Goal: Information Seeking & Learning: Learn about a topic

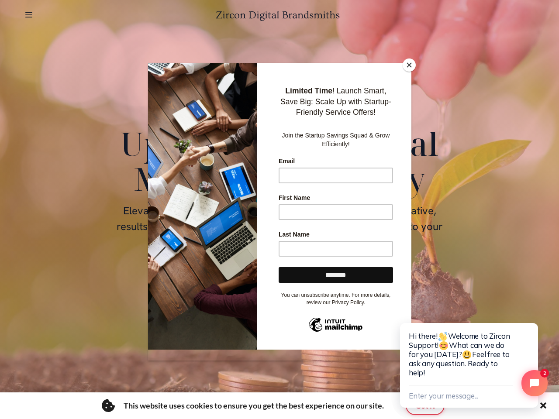
scroll to position [0, 1359]
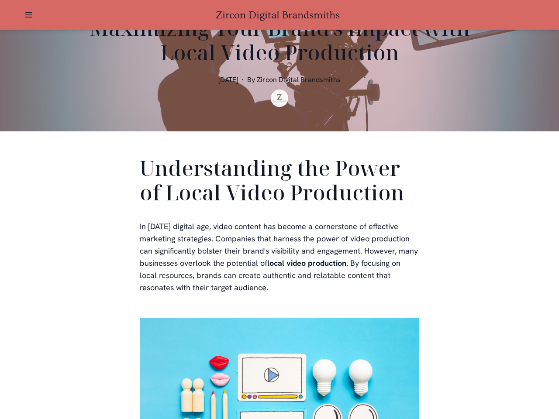
scroll to position [262, 0]
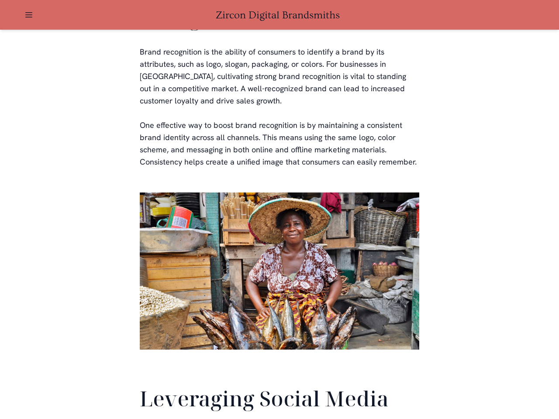
scroll to position [2055, 0]
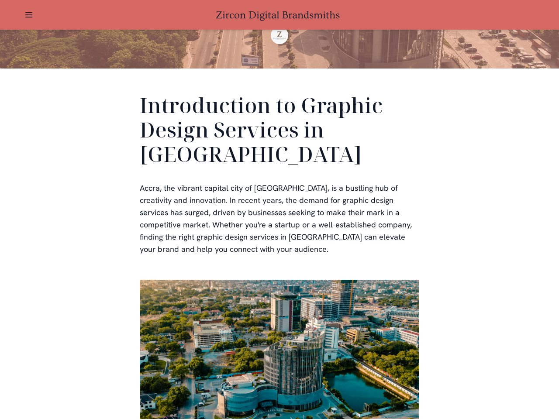
scroll to position [262, 0]
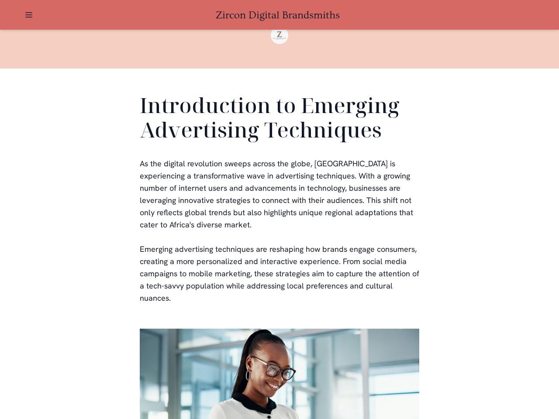
scroll to position [262, 0]
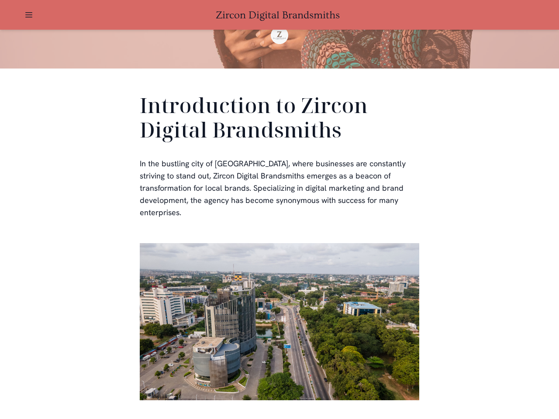
scroll to position [262, 0]
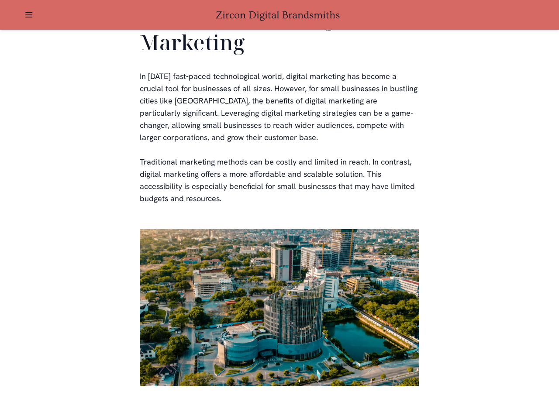
scroll to position [1713, 0]
